Goal: Check status: Check status

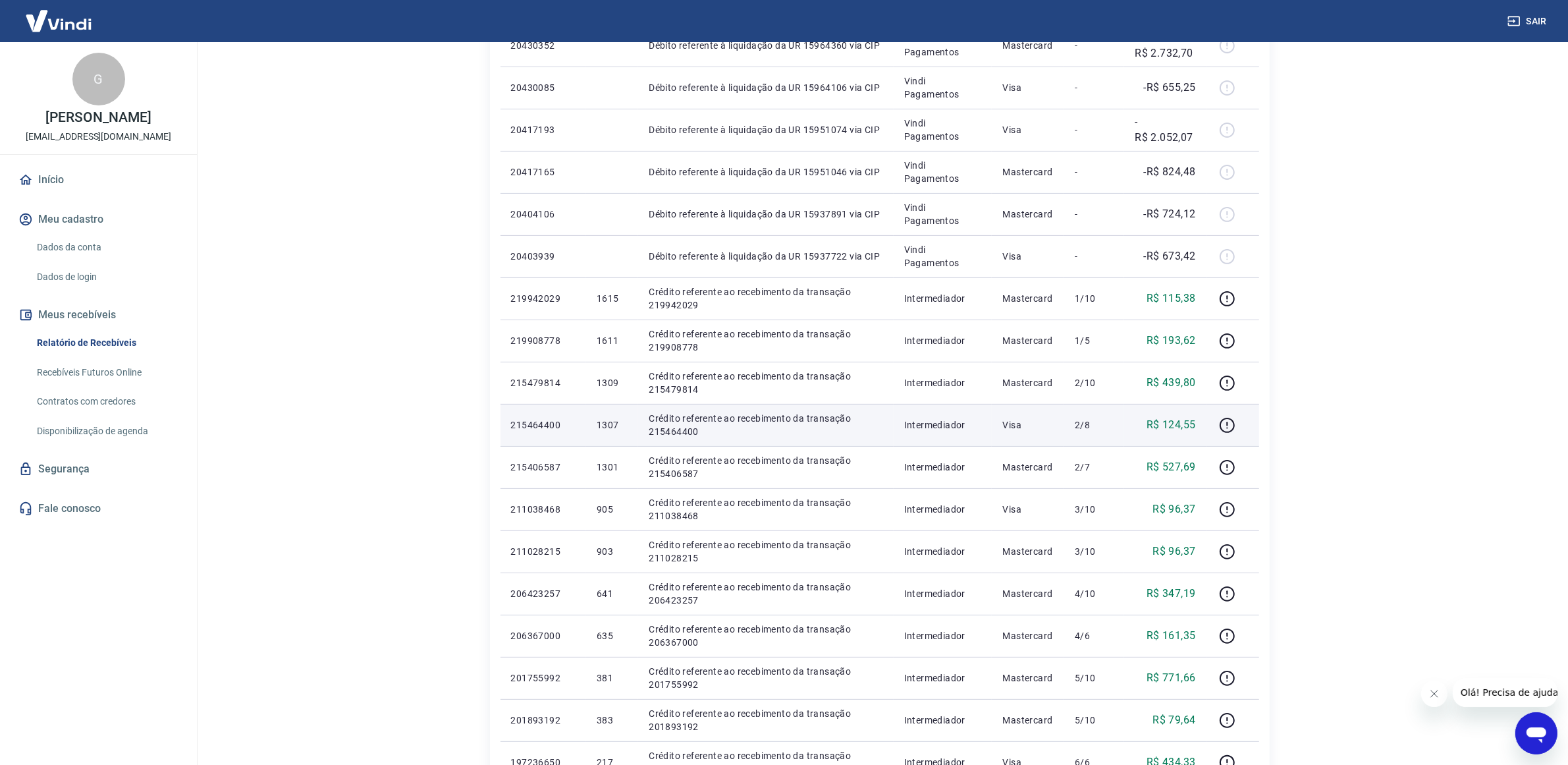
scroll to position [649, 0]
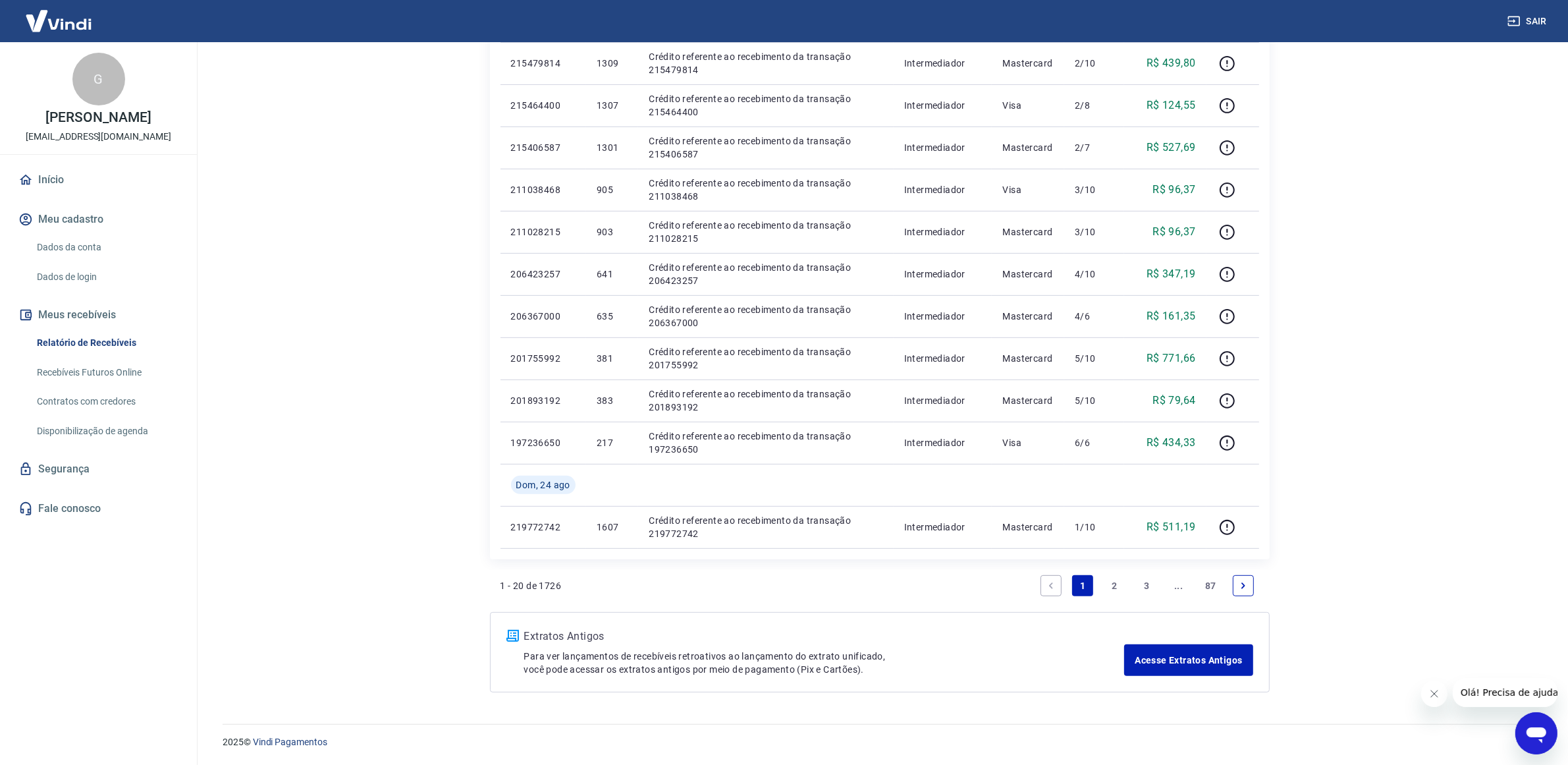
click at [1111, 584] on link "2" at bounding box center [1115, 585] width 21 height 21
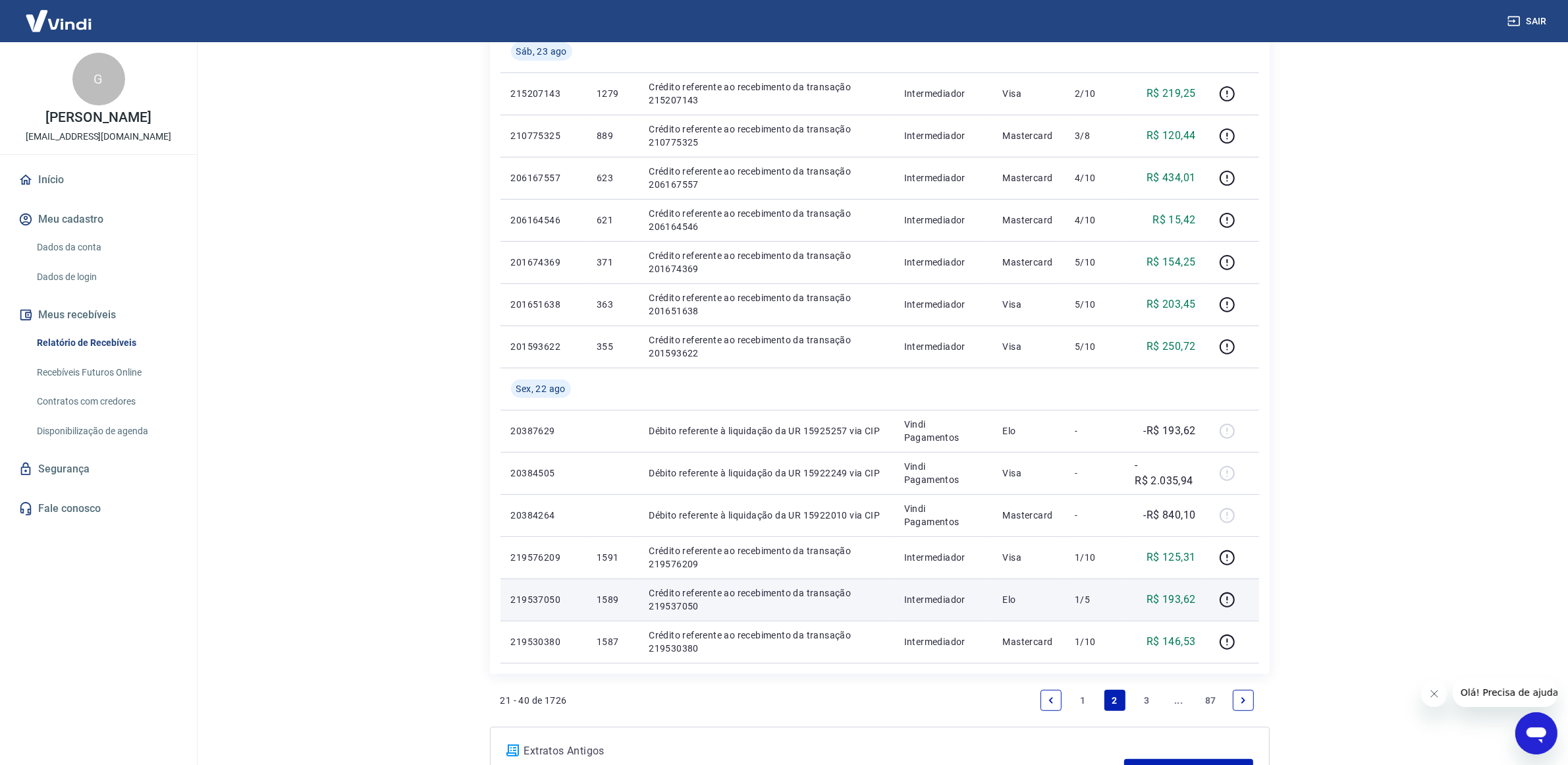
scroll to position [658, 0]
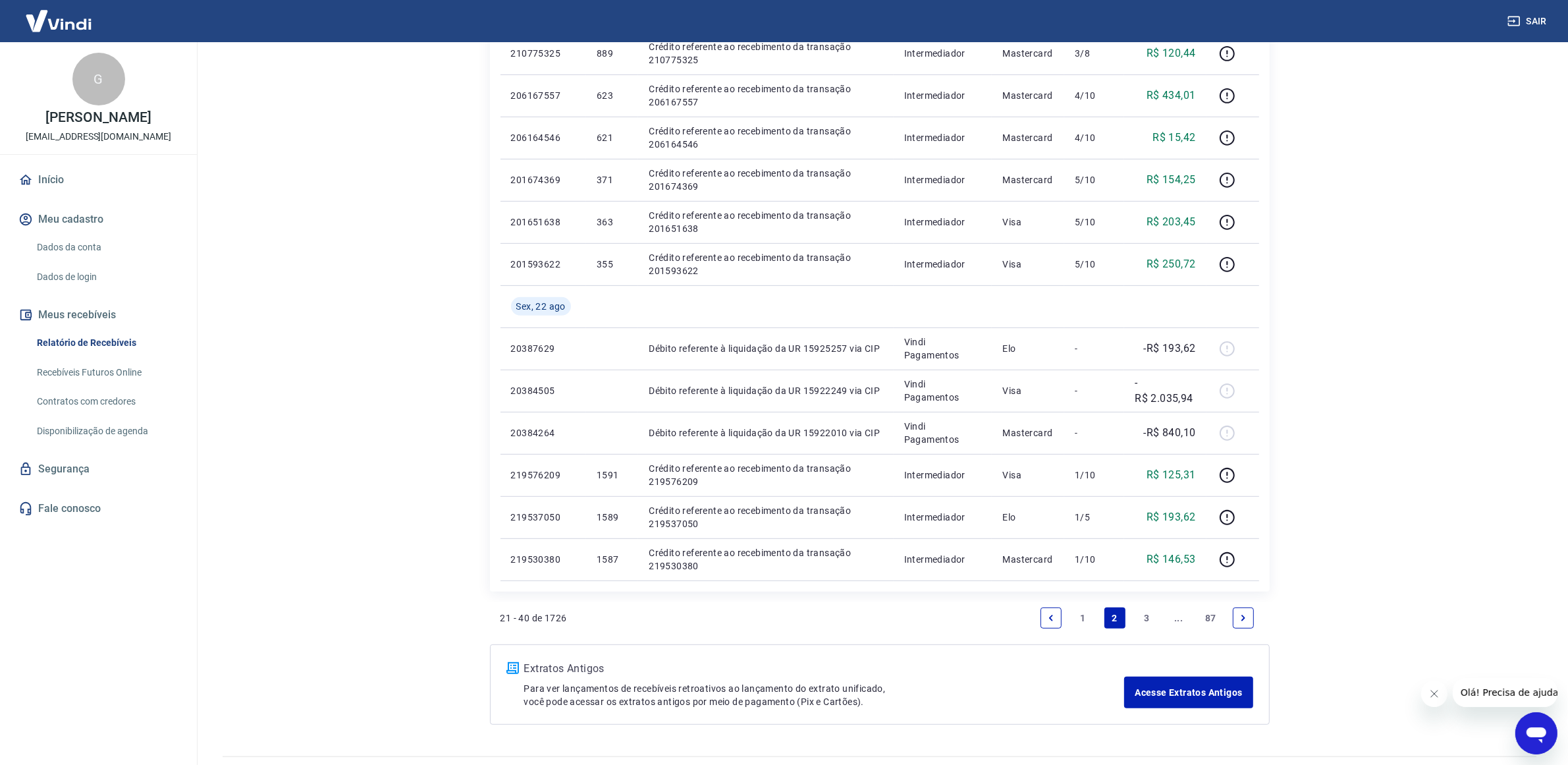
click at [1147, 618] on link "3" at bounding box center [1146, 618] width 21 height 21
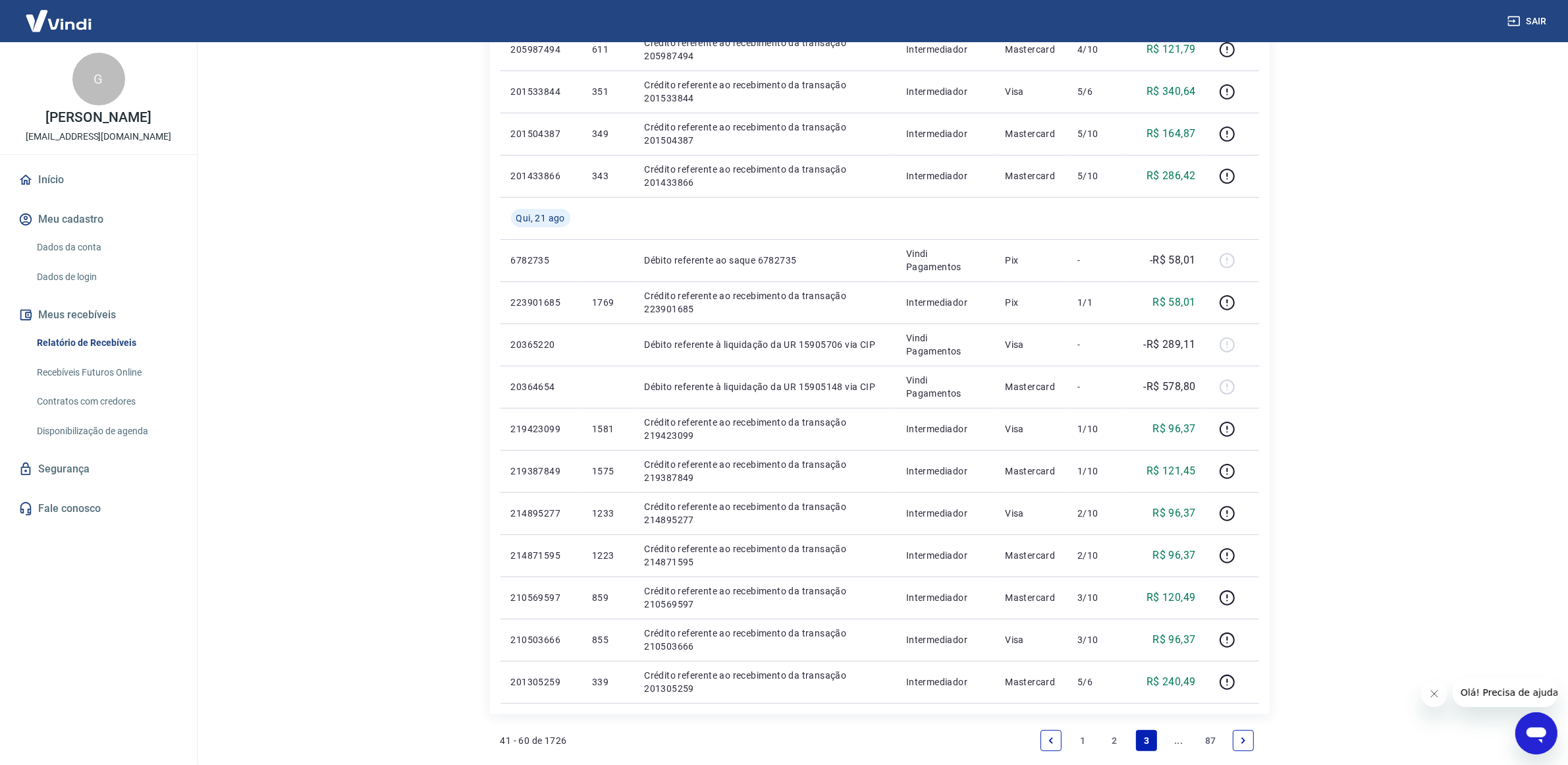
scroll to position [649, 0]
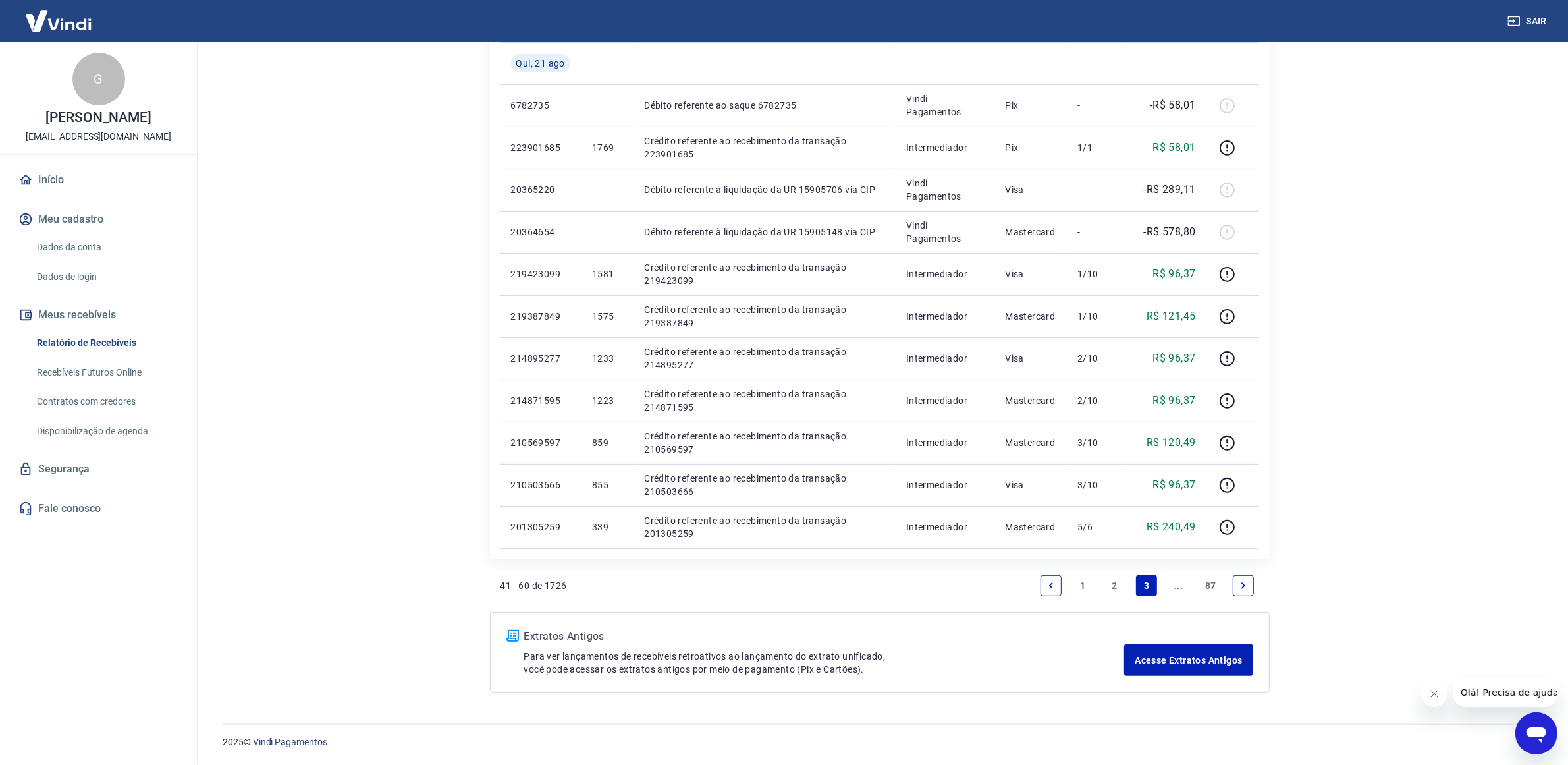
click at [1117, 585] on link "2" at bounding box center [1115, 585] width 21 height 21
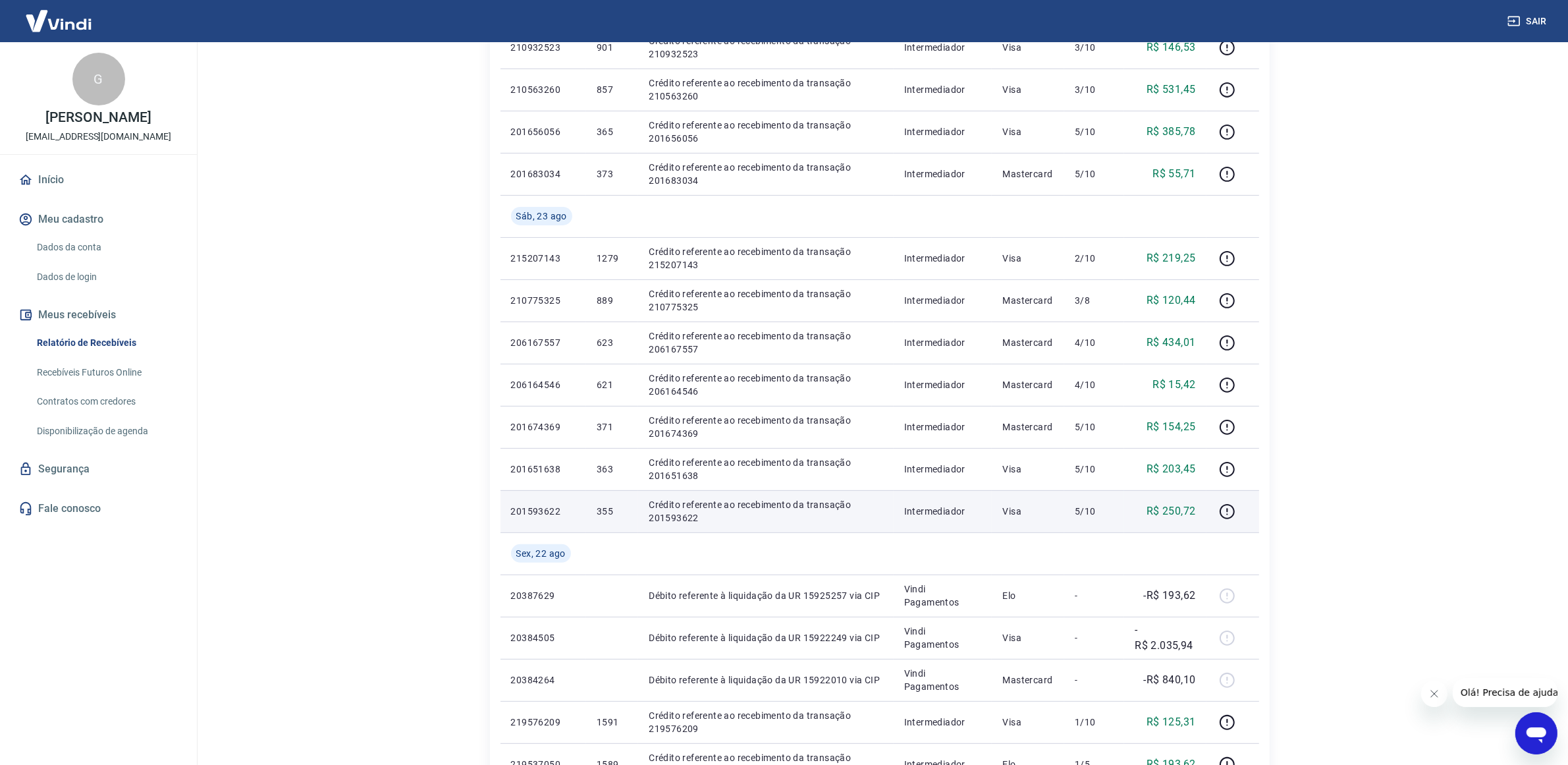
scroll to position [658, 0]
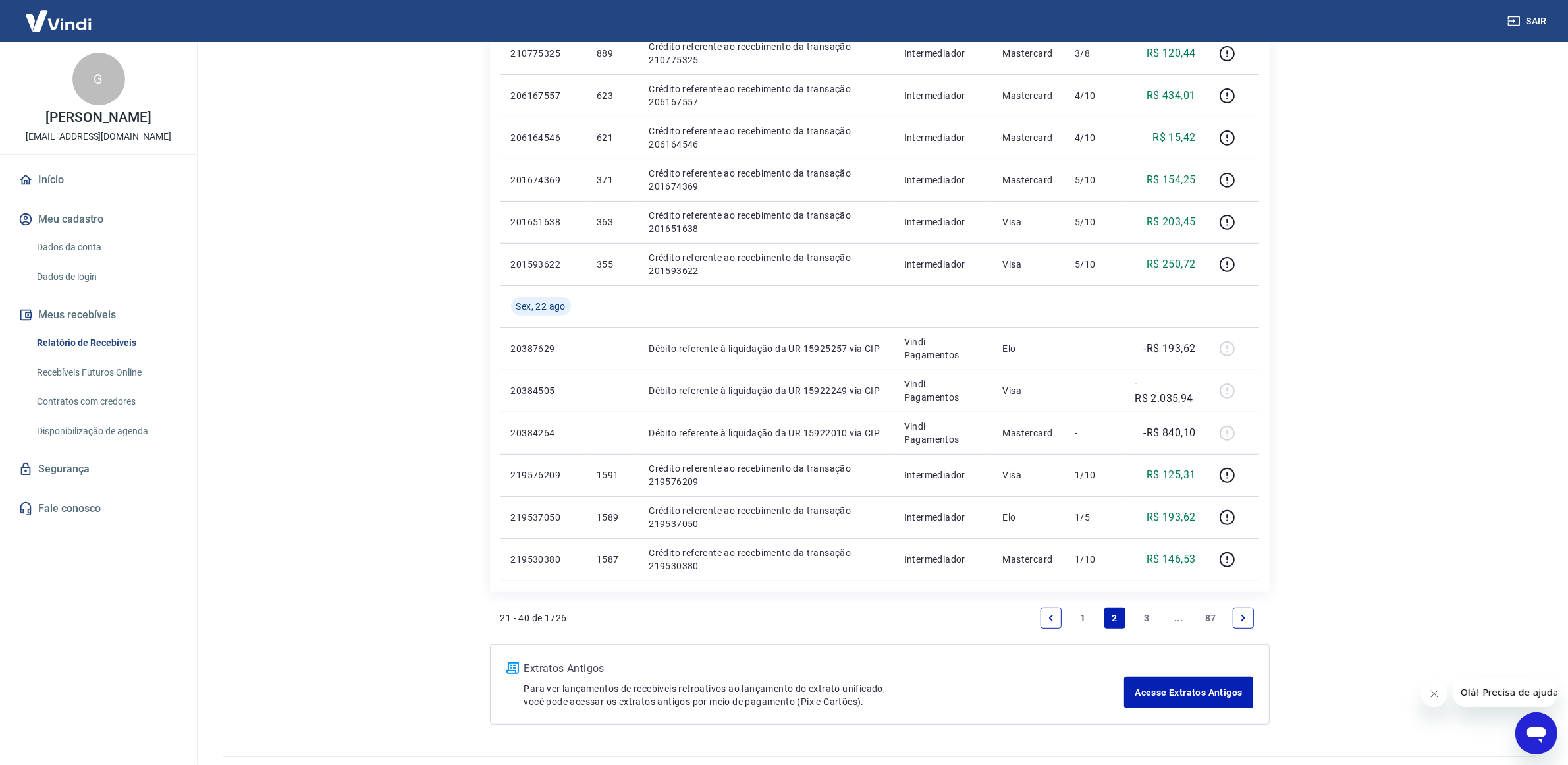
click at [1144, 614] on link "3" at bounding box center [1146, 618] width 21 height 21
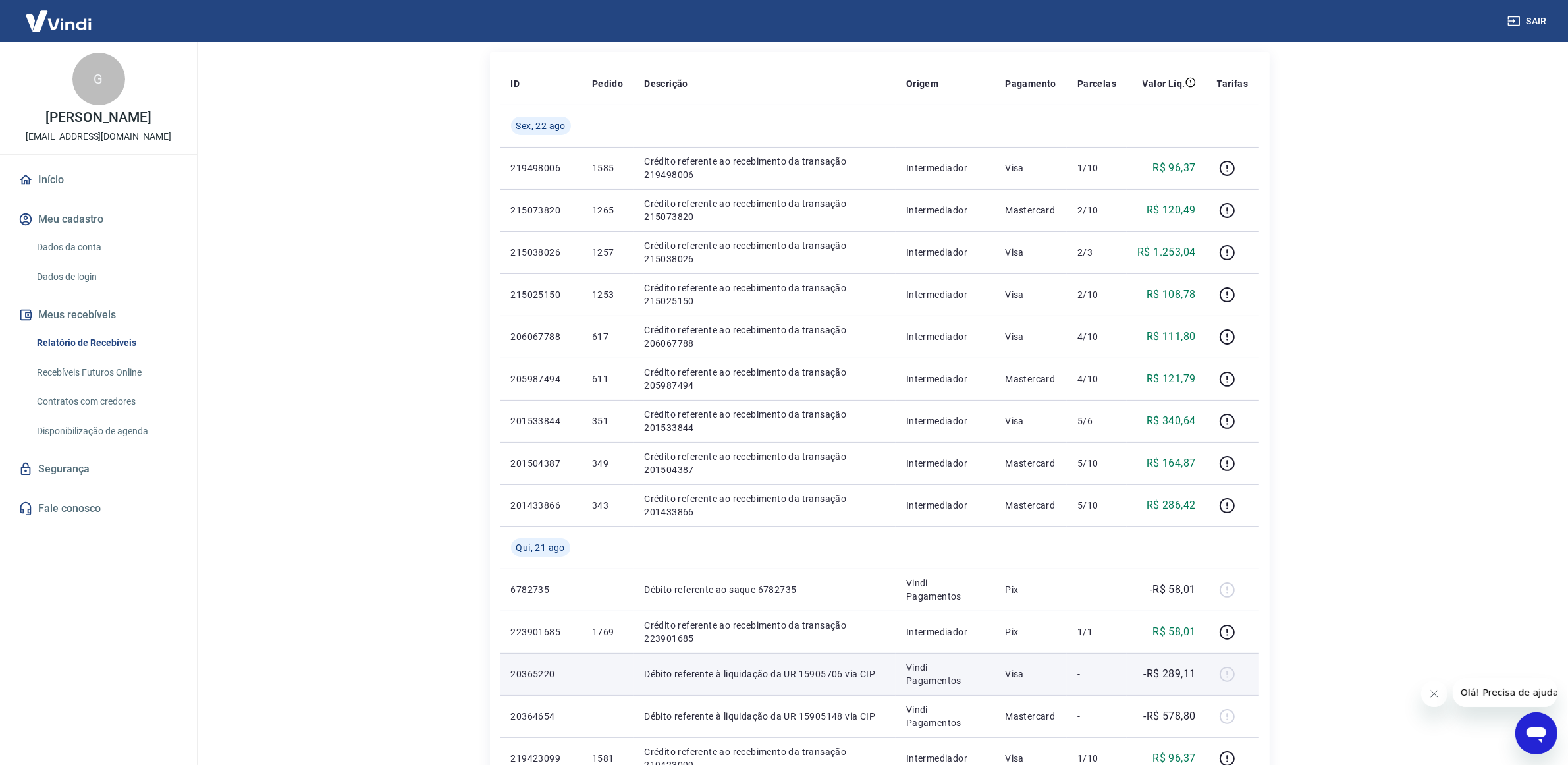
scroll to position [576, 0]
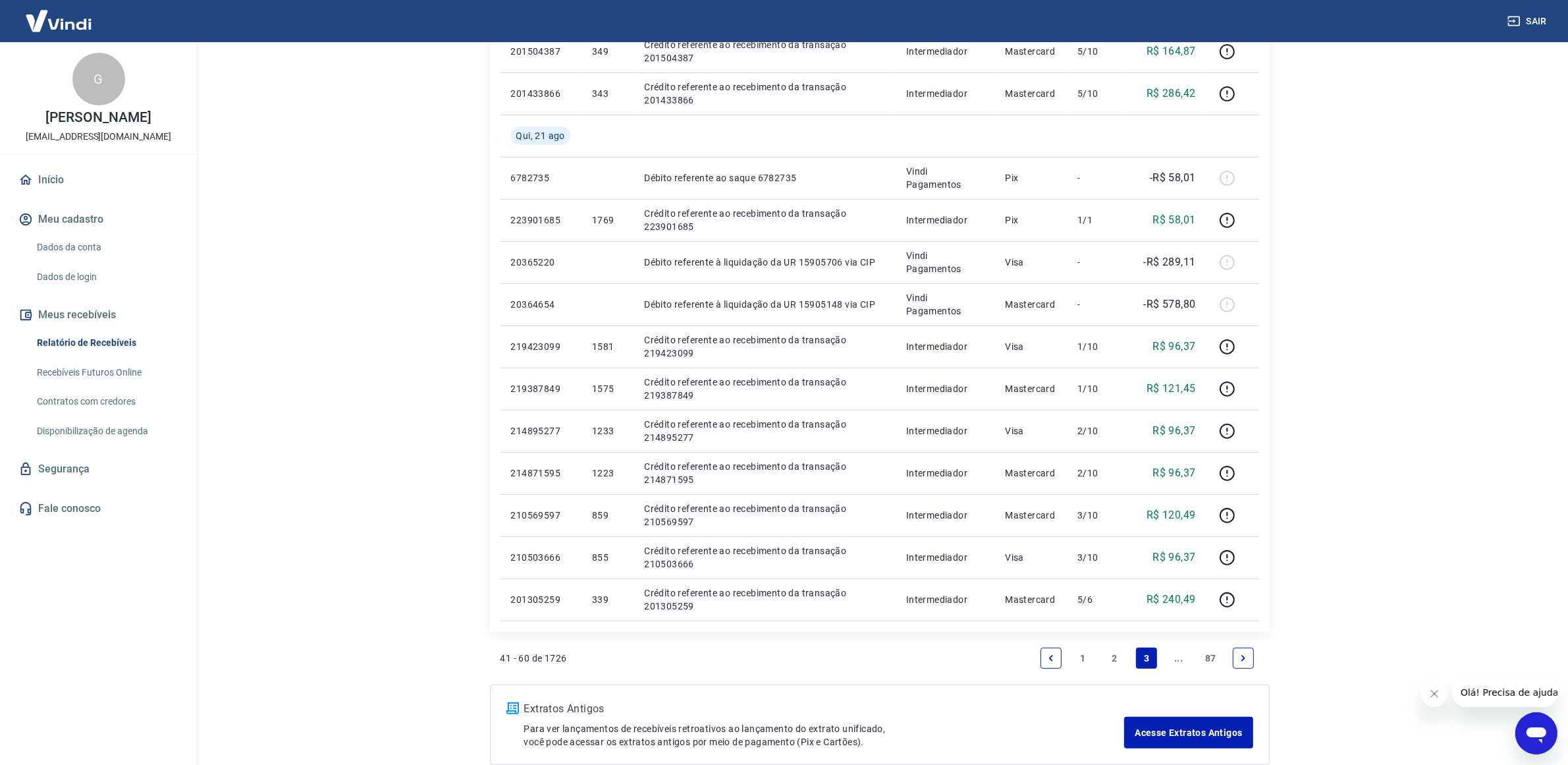
click at [1113, 661] on link "2" at bounding box center [1115, 657] width 21 height 21
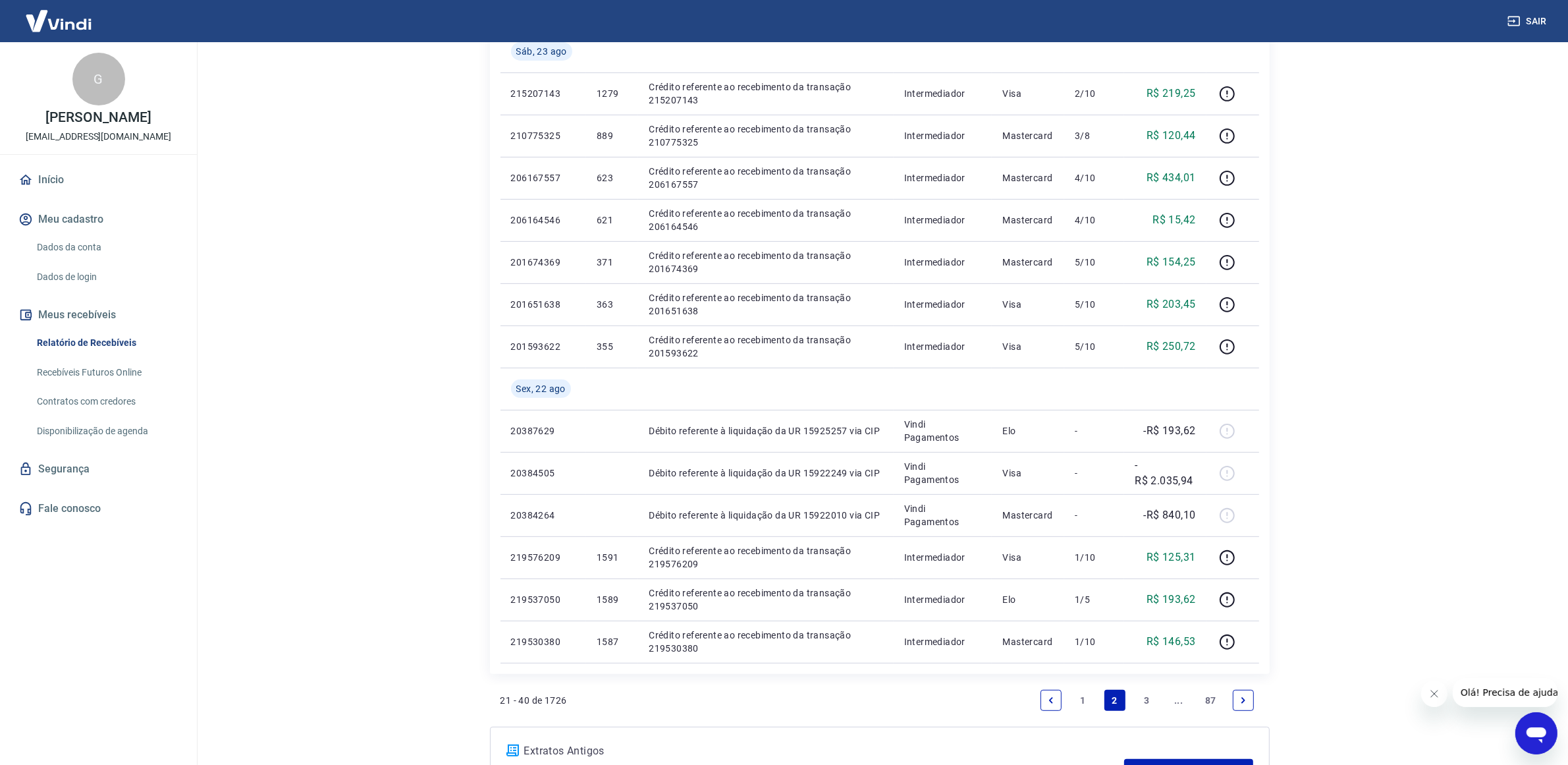
scroll to position [691, 0]
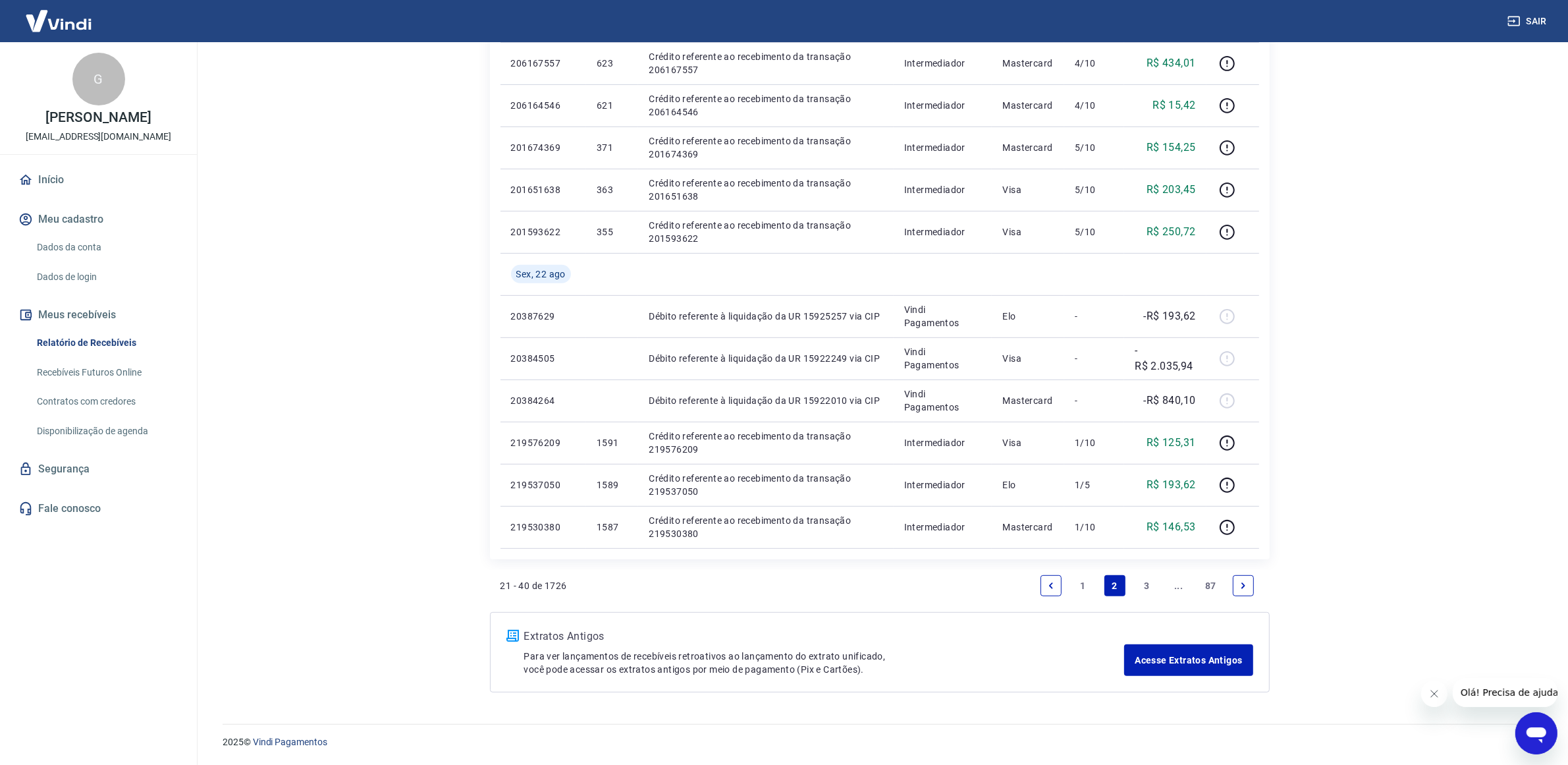
click at [1155, 588] on link "3" at bounding box center [1146, 585] width 21 height 21
